Goal: Task Accomplishment & Management: Manage account settings

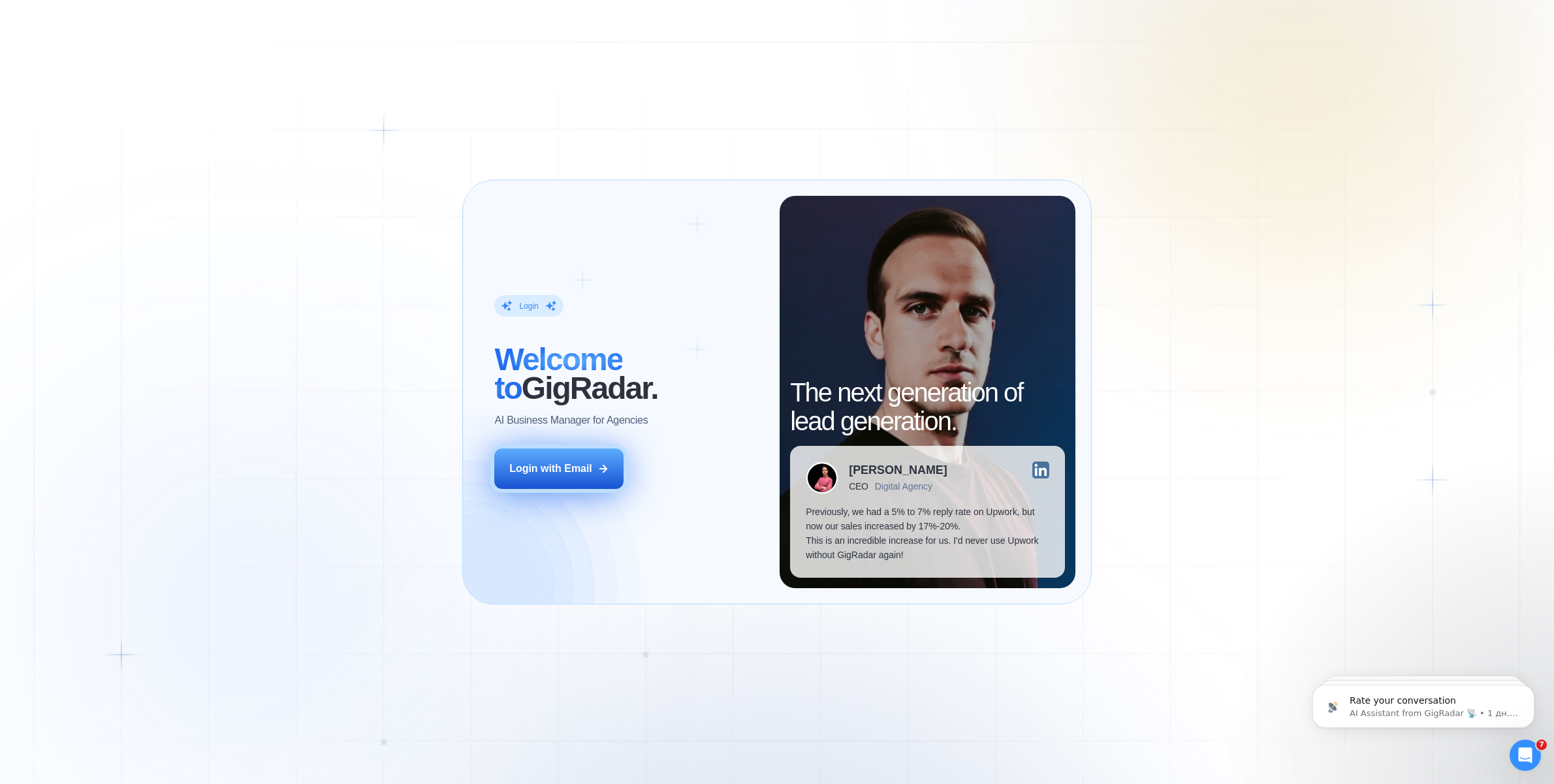
click at [523, 483] on button "Login with Email" at bounding box center [559, 468] width 129 height 40
